Goal: Check status: Check status

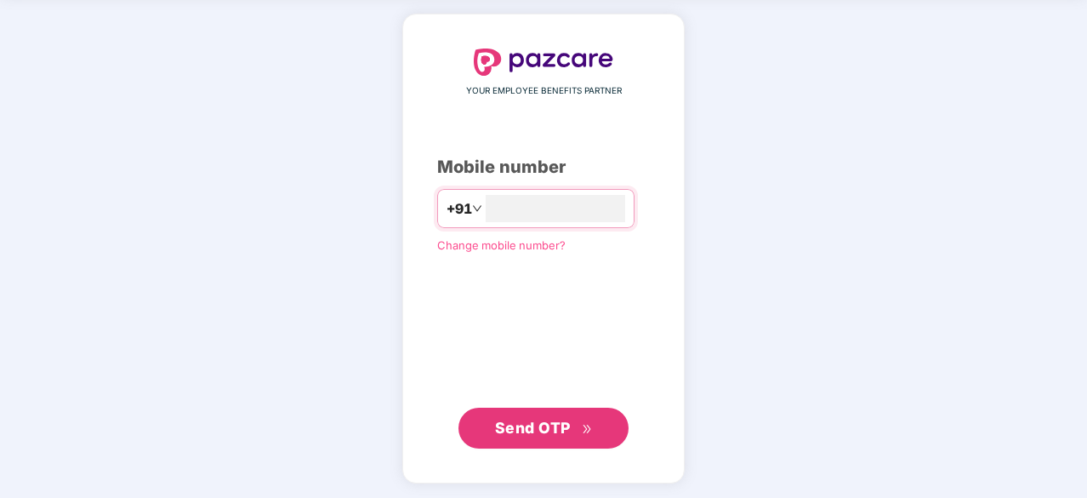
type input "**********"
click at [538, 418] on span "Send OTP" at bounding box center [533, 427] width 76 height 18
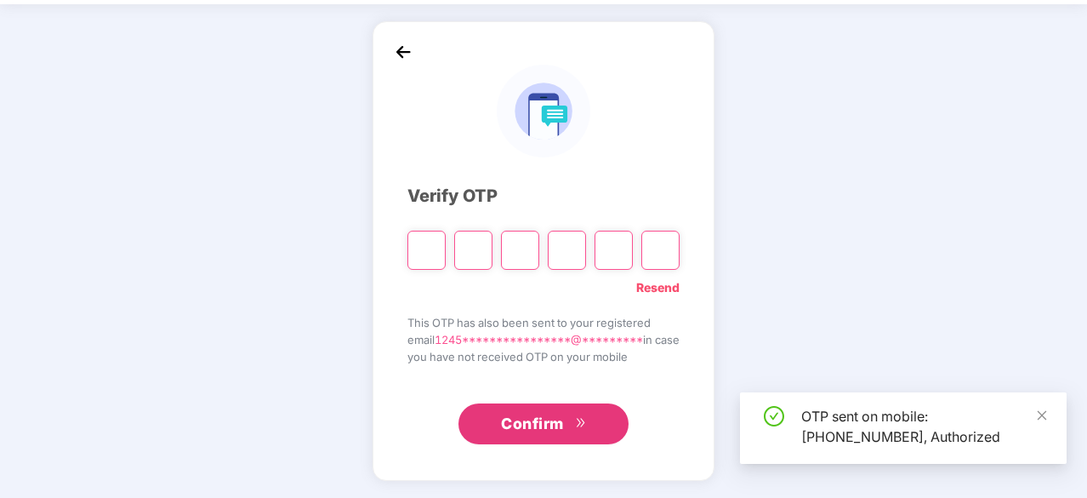
scroll to position [56, 0]
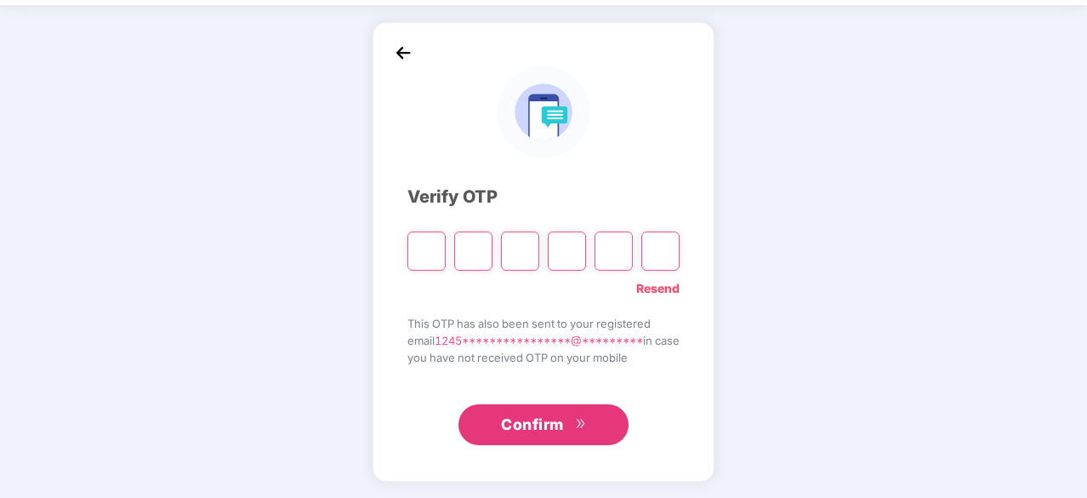
type input "*"
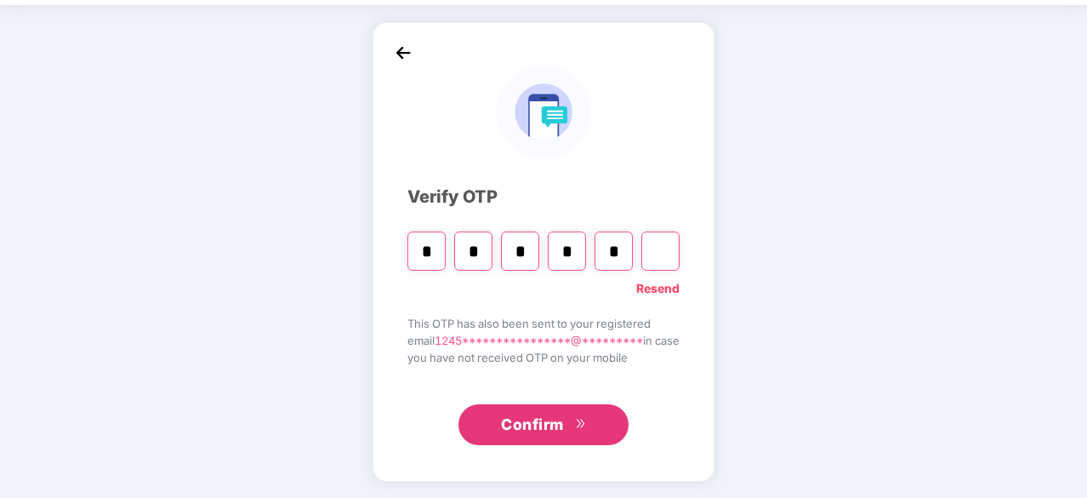
type input "*"
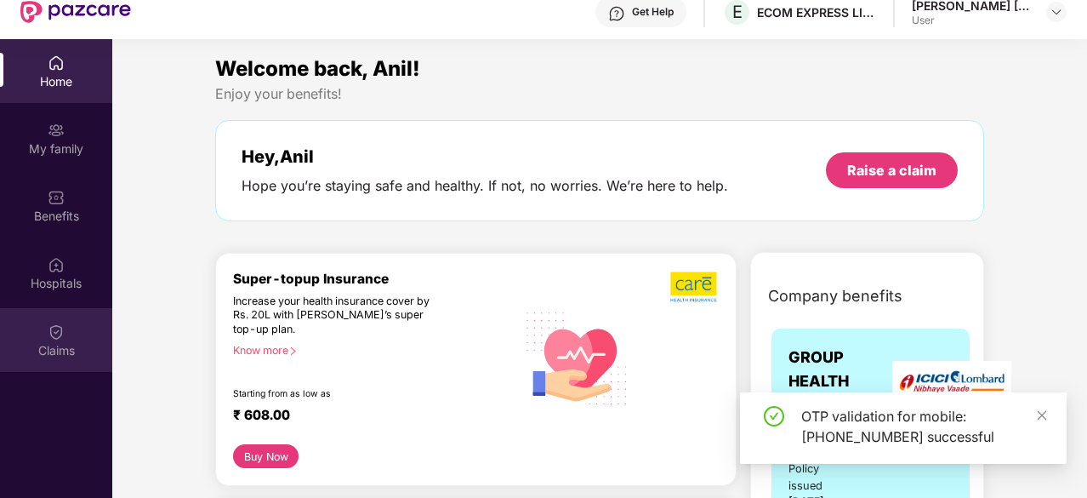
click at [29, 333] on div "Claims" at bounding box center [56, 340] width 112 height 64
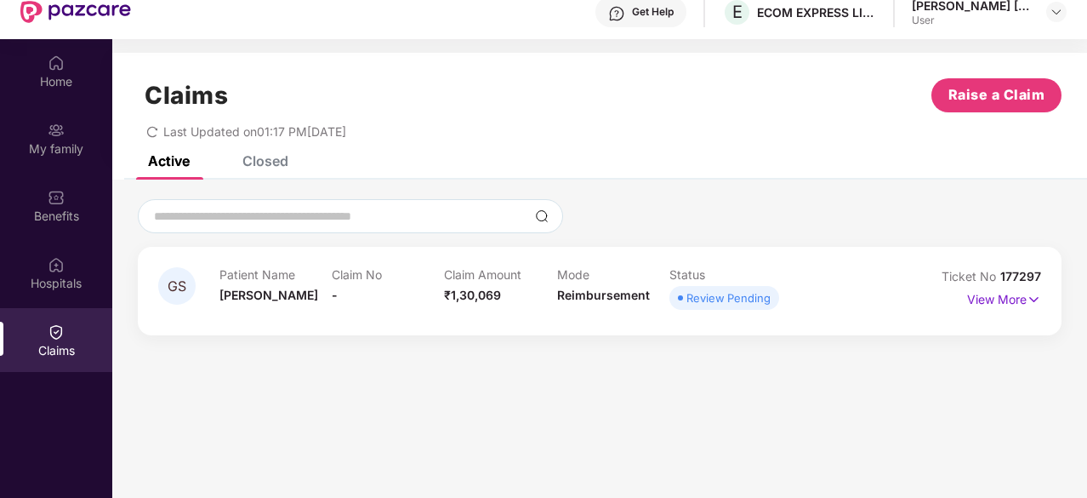
click at [687, 293] on div "Review Pending" at bounding box center [728, 297] width 84 height 17
click at [1004, 290] on p "View More" at bounding box center [1004, 297] width 74 height 23
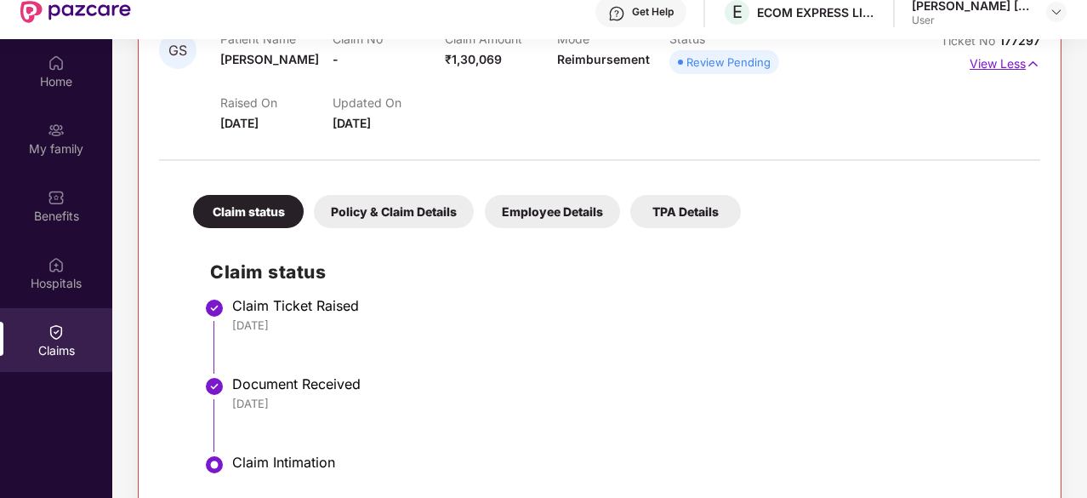
scroll to position [95, 0]
